Goal: Task Accomplishment & Management: Manage account settings

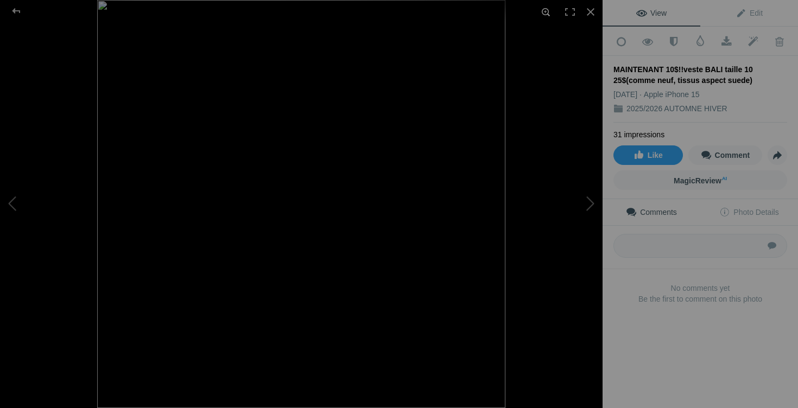
scroll to position [6962, 0]
click at [593, 10] on div at bounding box center [591, 12] width 24 height 24
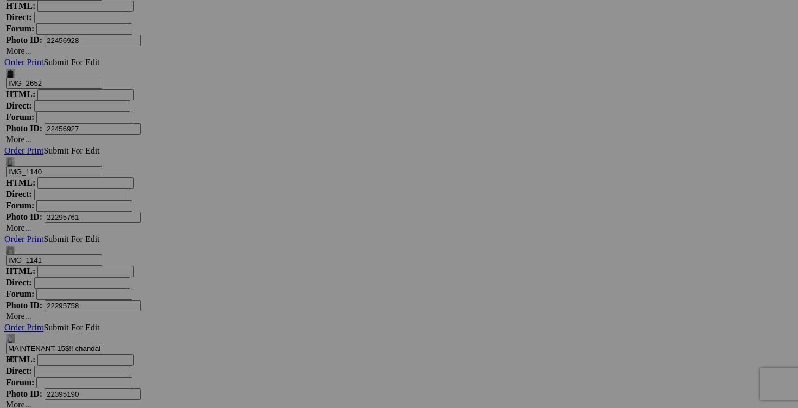
scroll to position [8446, 0]
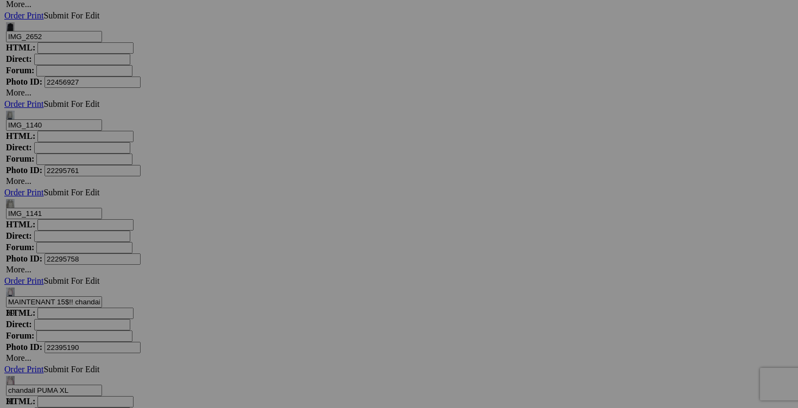
drag, startPoint x: 704, startPoint y: 198, endPoint x: 649, endPoint y: 193, distance: 55.6
drag, startPoint x: 721, startPoint y: 198, endPoint x: 740, endPoint y: 199, distance: 18.5
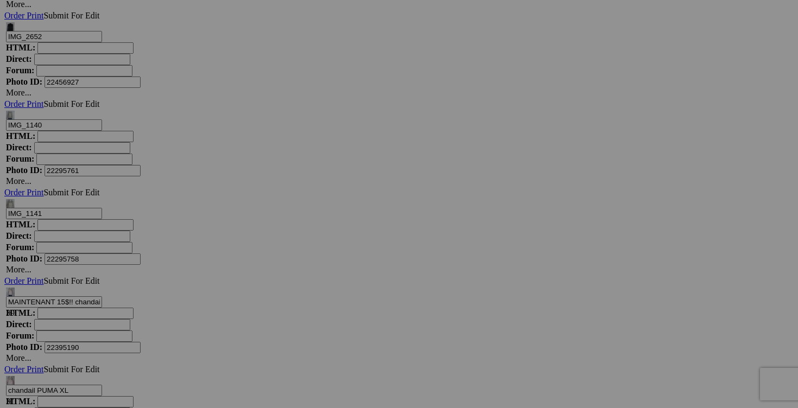
scroll to position [0, 71]
type input "veste [PERSON_NAME] medium (a donner avec achat de 20$)"
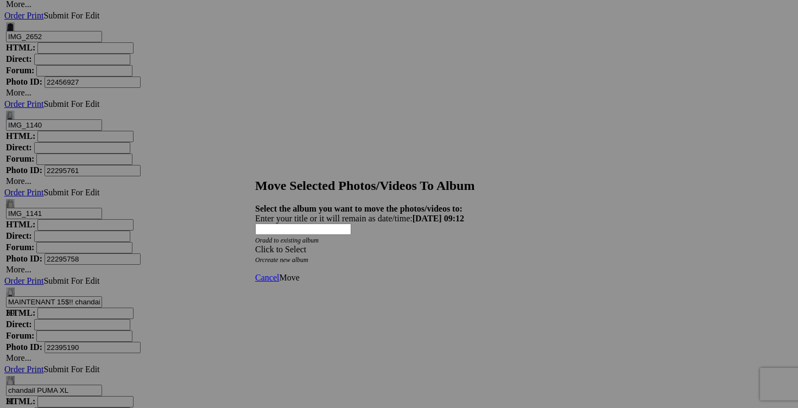
click at [462, 245] on div "Click to Select" at bounding box center [399, 250] width 288 height 10
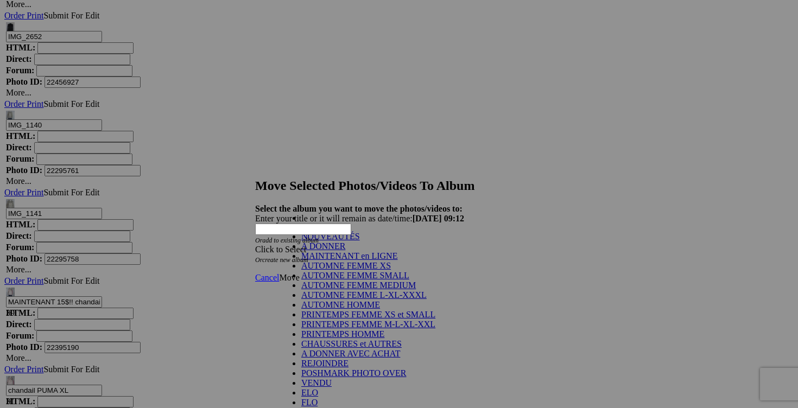
click at [345, 251] on link "A DONNER" at bounding box center [323, 246] width 44 height 9
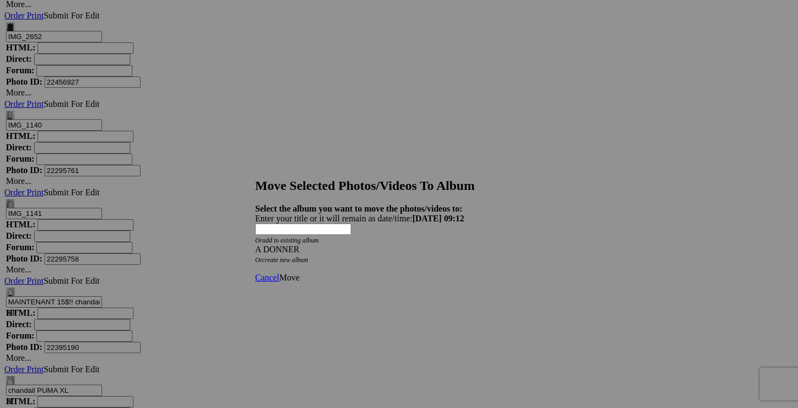
click at [299, 273] on span "Move" at bounding box center [289, 277] width 20 height 9
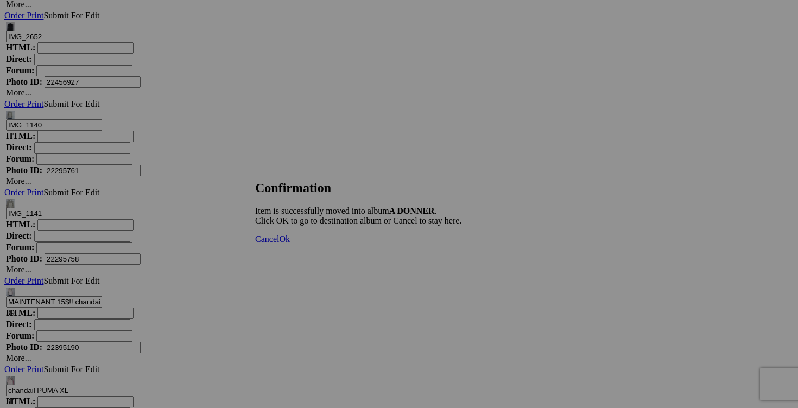
click at [279, 244] on span "Cancel" at bounding box center [267, 239] width 24 height 9
